Goal: Information Seeking & Learning: Find specific fact

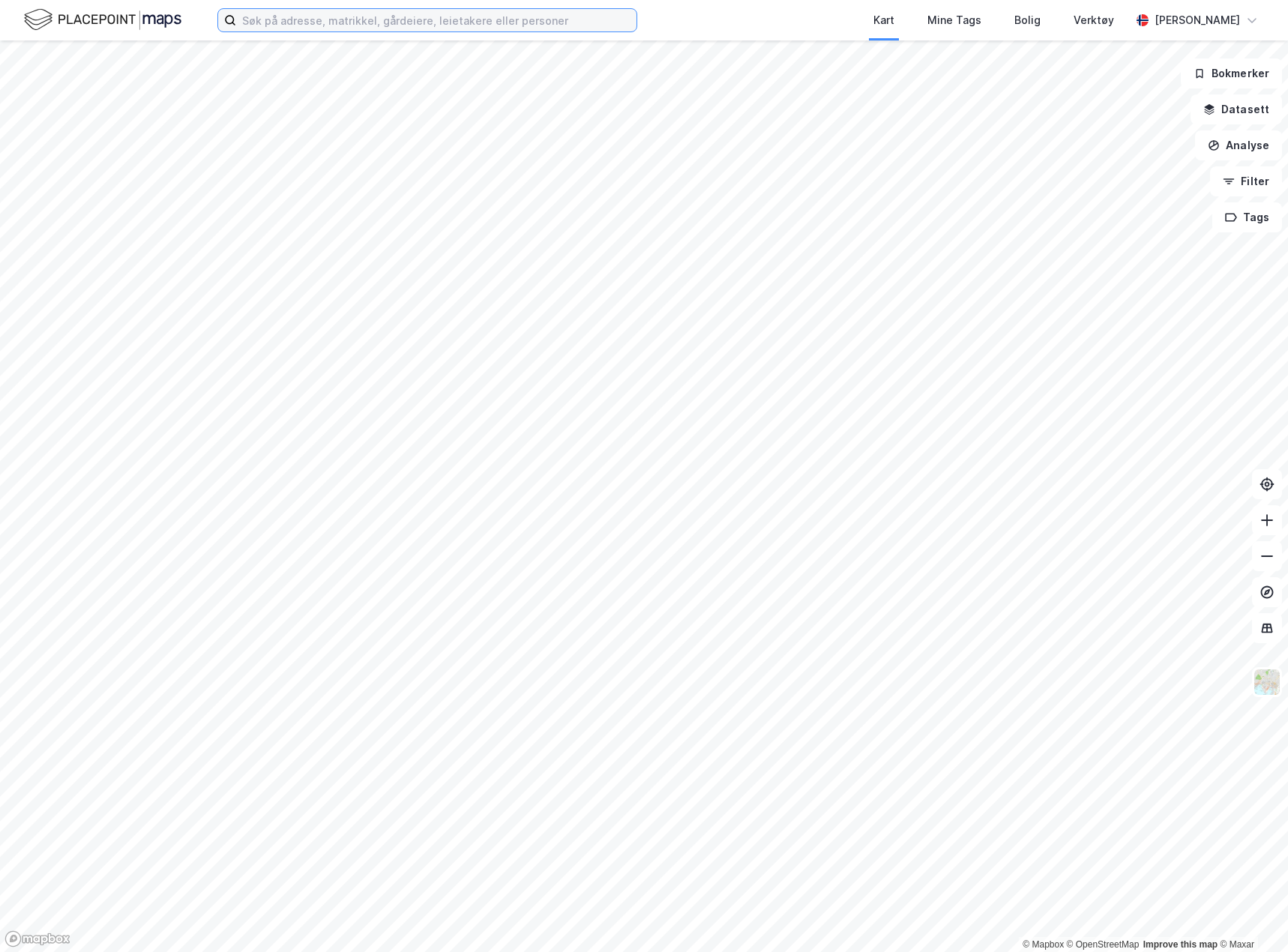
click at [254, 27] on input at bounding box center [437, 20] width 401 height 23
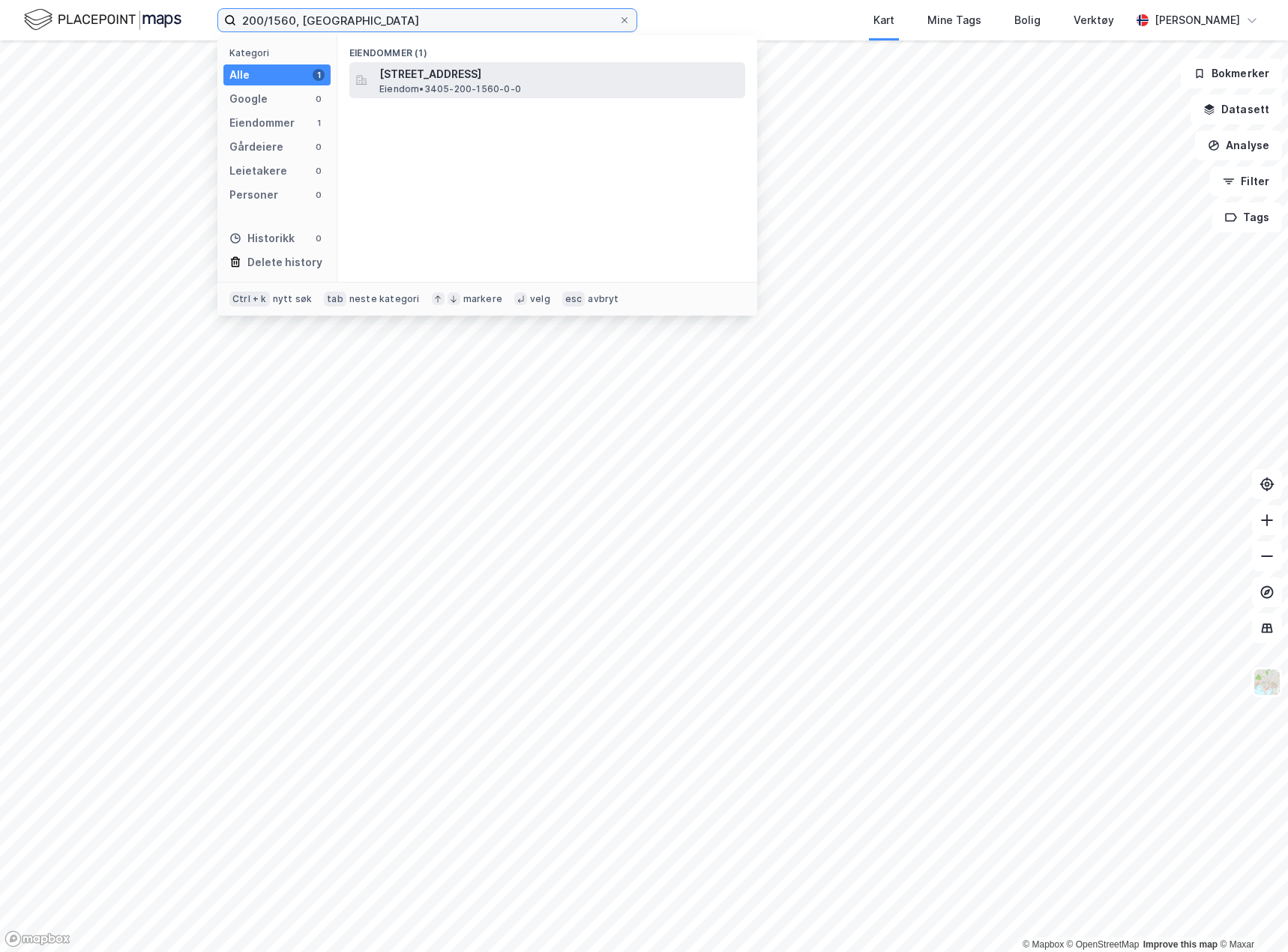
type input "200/1560, [GEOGRAPHIC_DATA]"
click at [399, 90] on span "Eiendom • 3405-200-1560-0-0" at bounding box center [450, 89] width 142 height 12
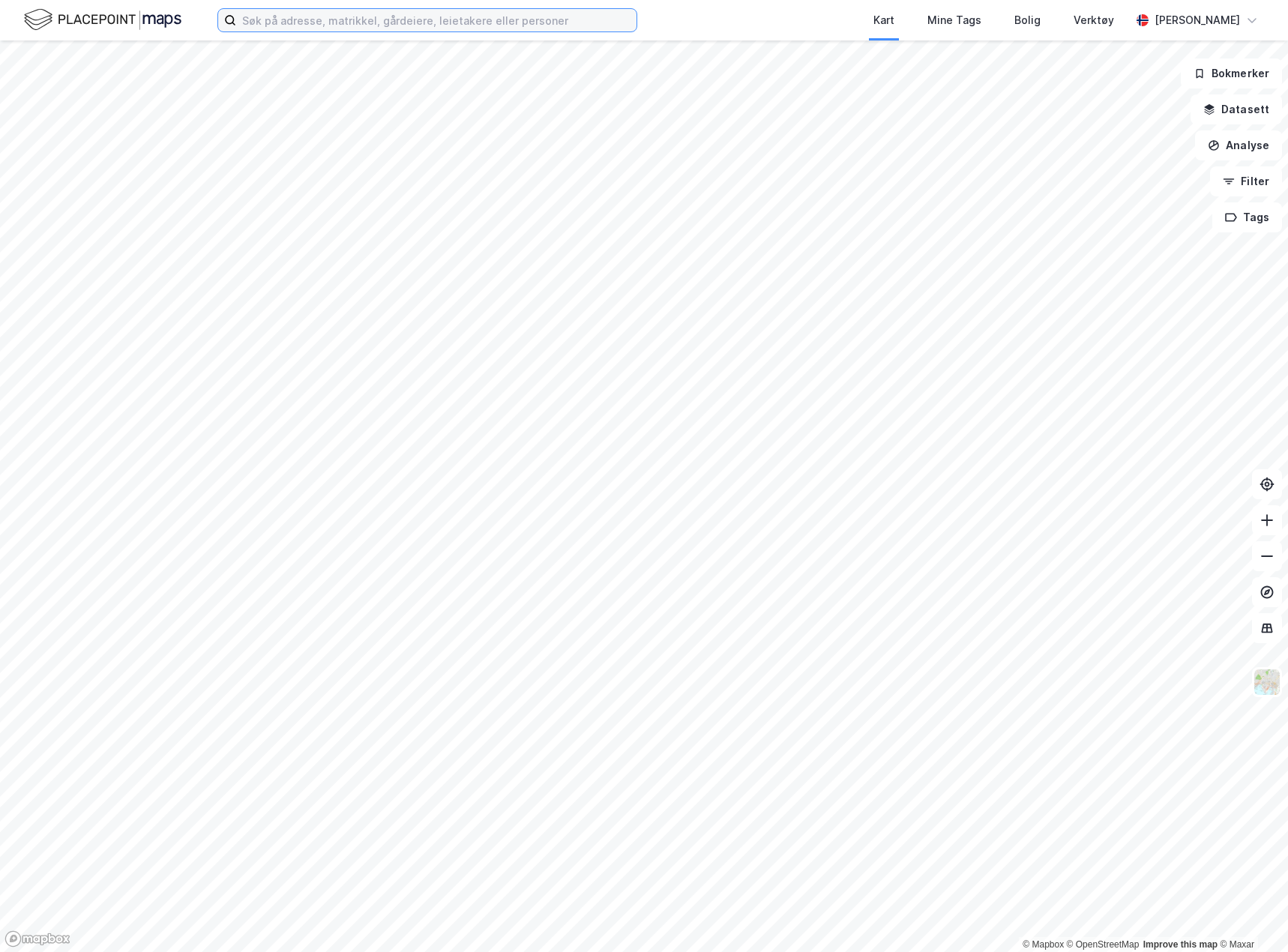
click at [510, 14] on input at bounding box center [437, 20] width 401 height 23
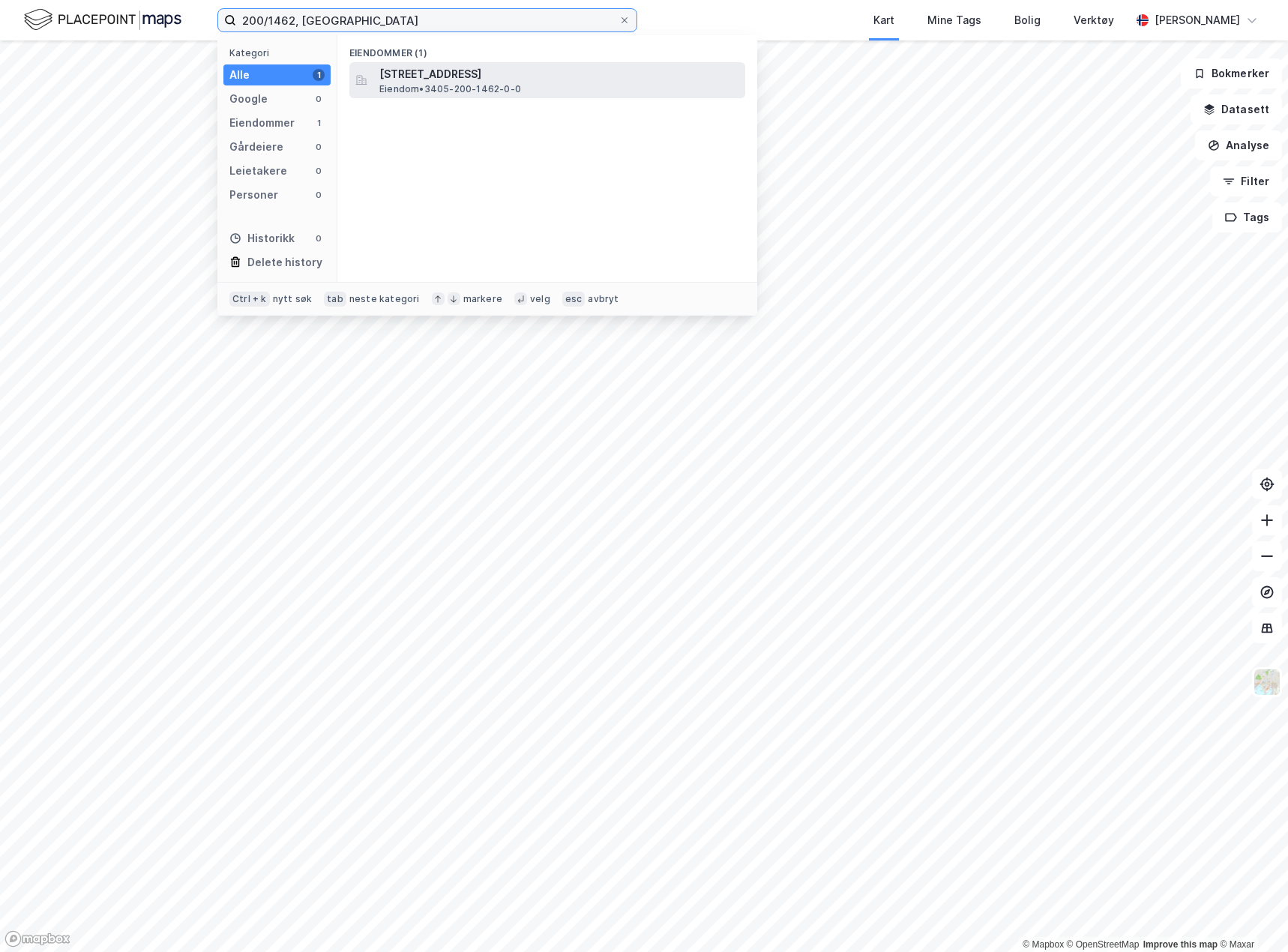
type input "200/1462, [GEOGRAPHIC_DATA]"
click at [474, 74] on span "[STREET_ADDRESS]" at bounding box center [559, 73] width 360 height 18
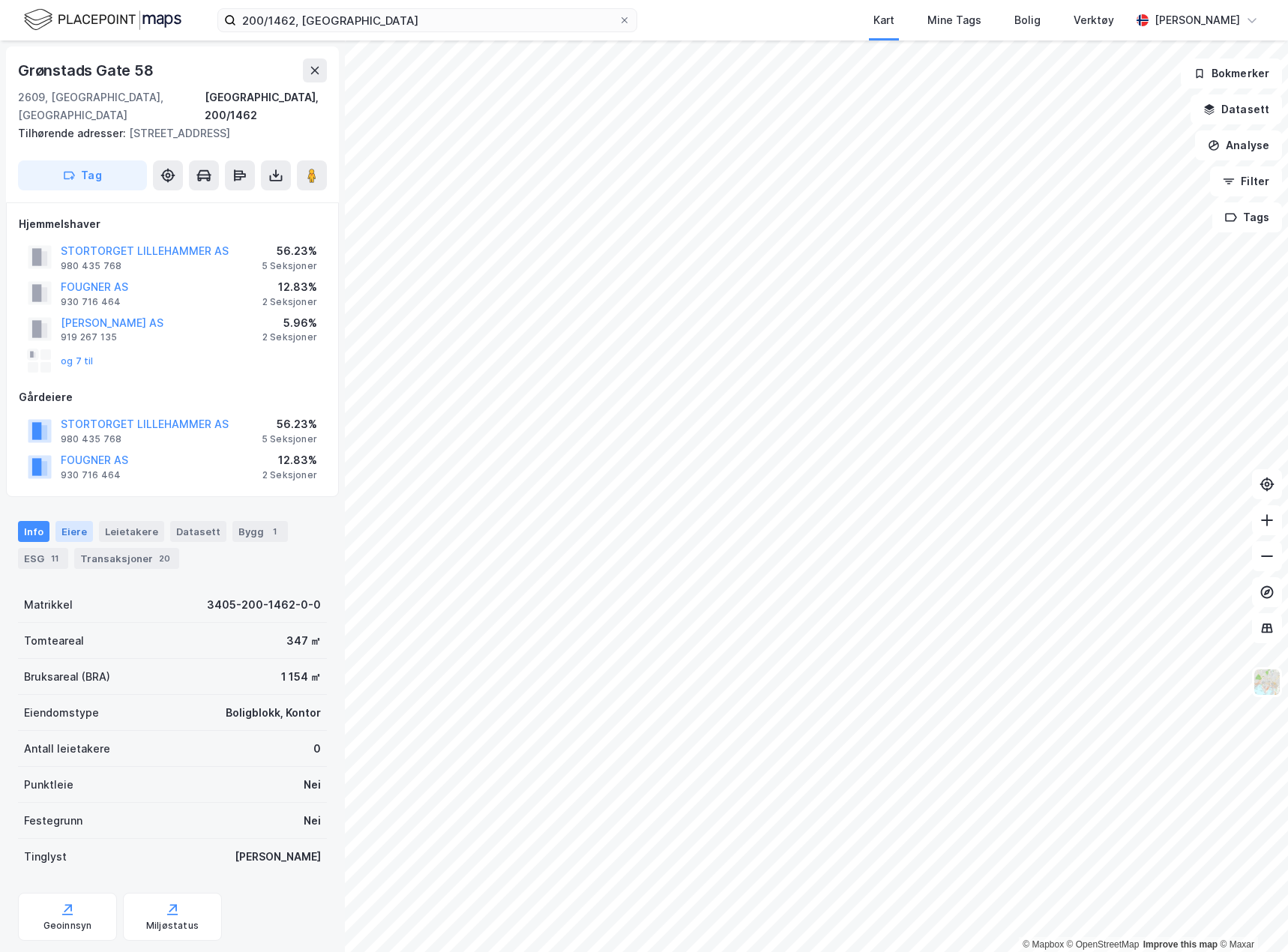
click at [81, 521] on div "Eiere" at bounding box center [73, 531] width 37 height 21
